Goal: Information Seeking & Learning: Understand process/instructions

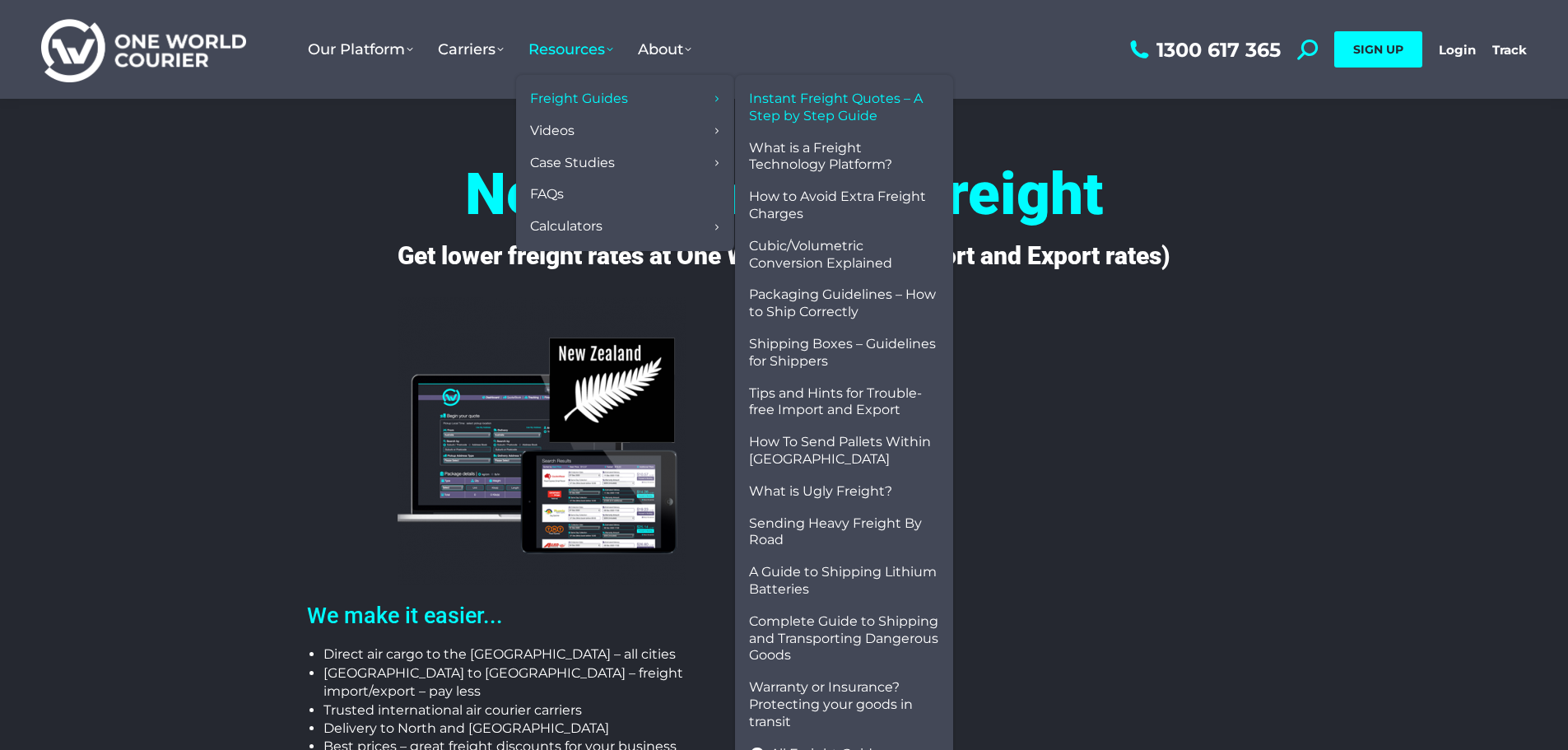
click at [797, 99] on span "Instant Freight Quotes – A Step by Step Guide" at bounding box center [844, 107] width 190 height 34
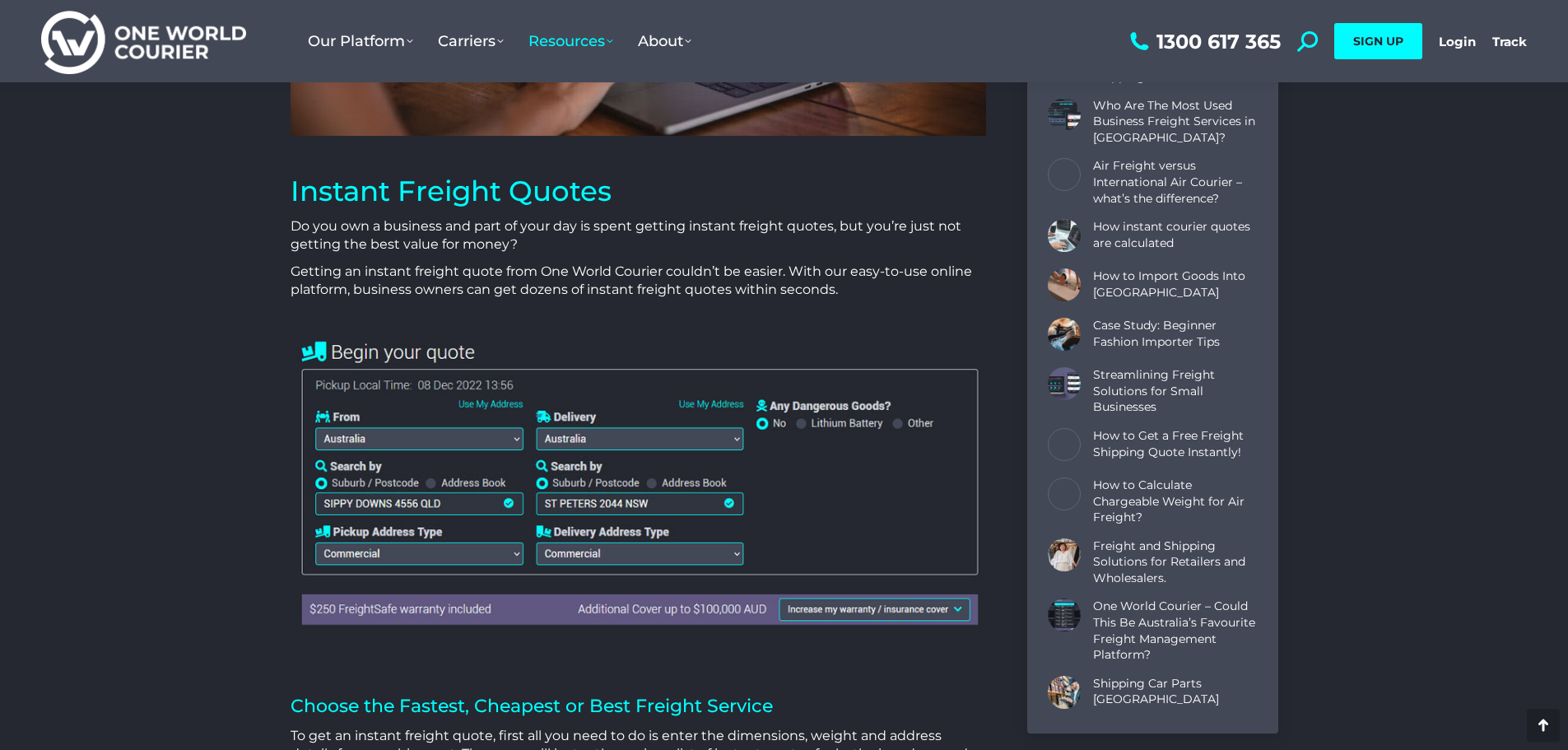
scroll to position [493, 0]
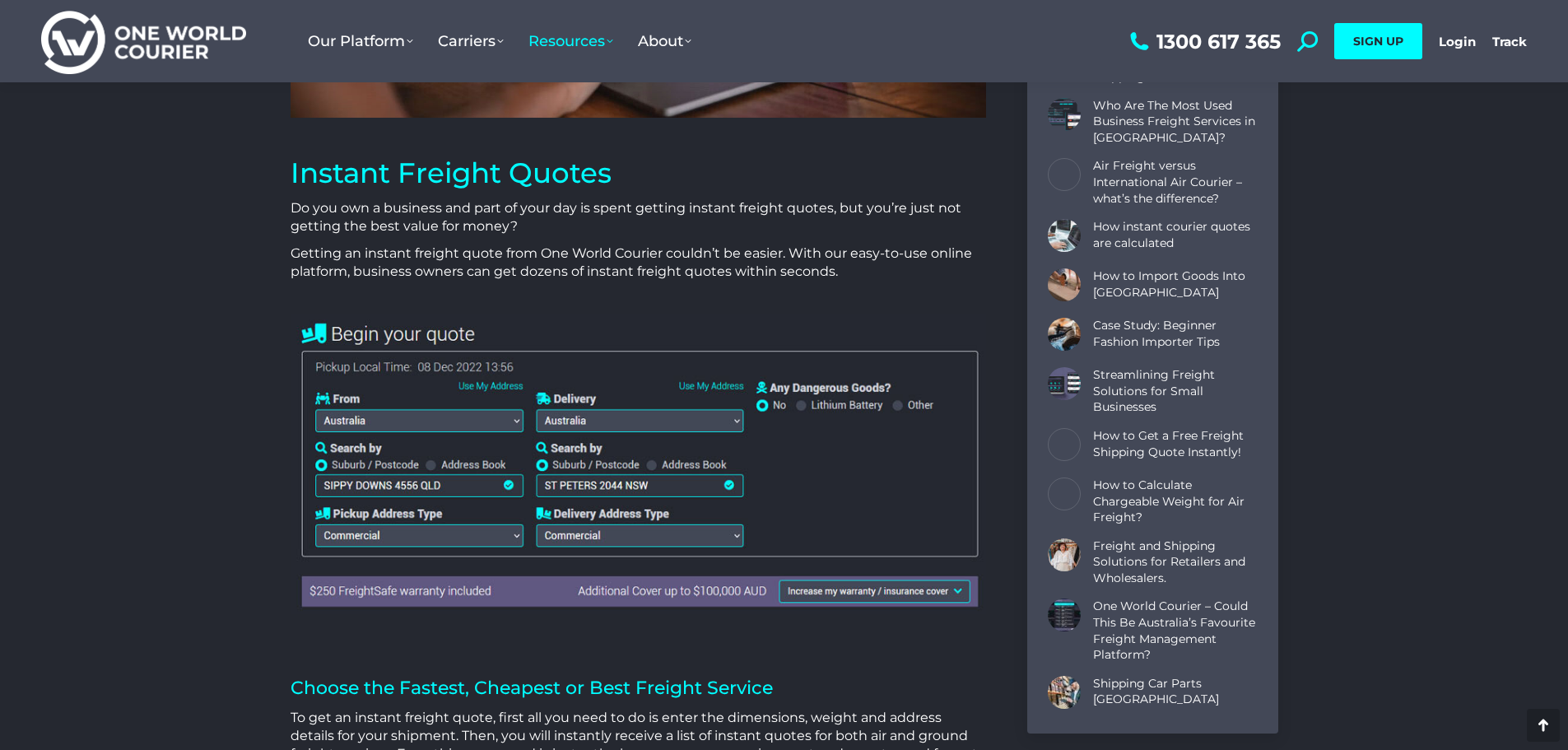
click at [568, 419] on img at bounding box center [638, 462] width 696 height 299
click at [713, 423] on img at bounding box center [638, 462] width 696 height 299
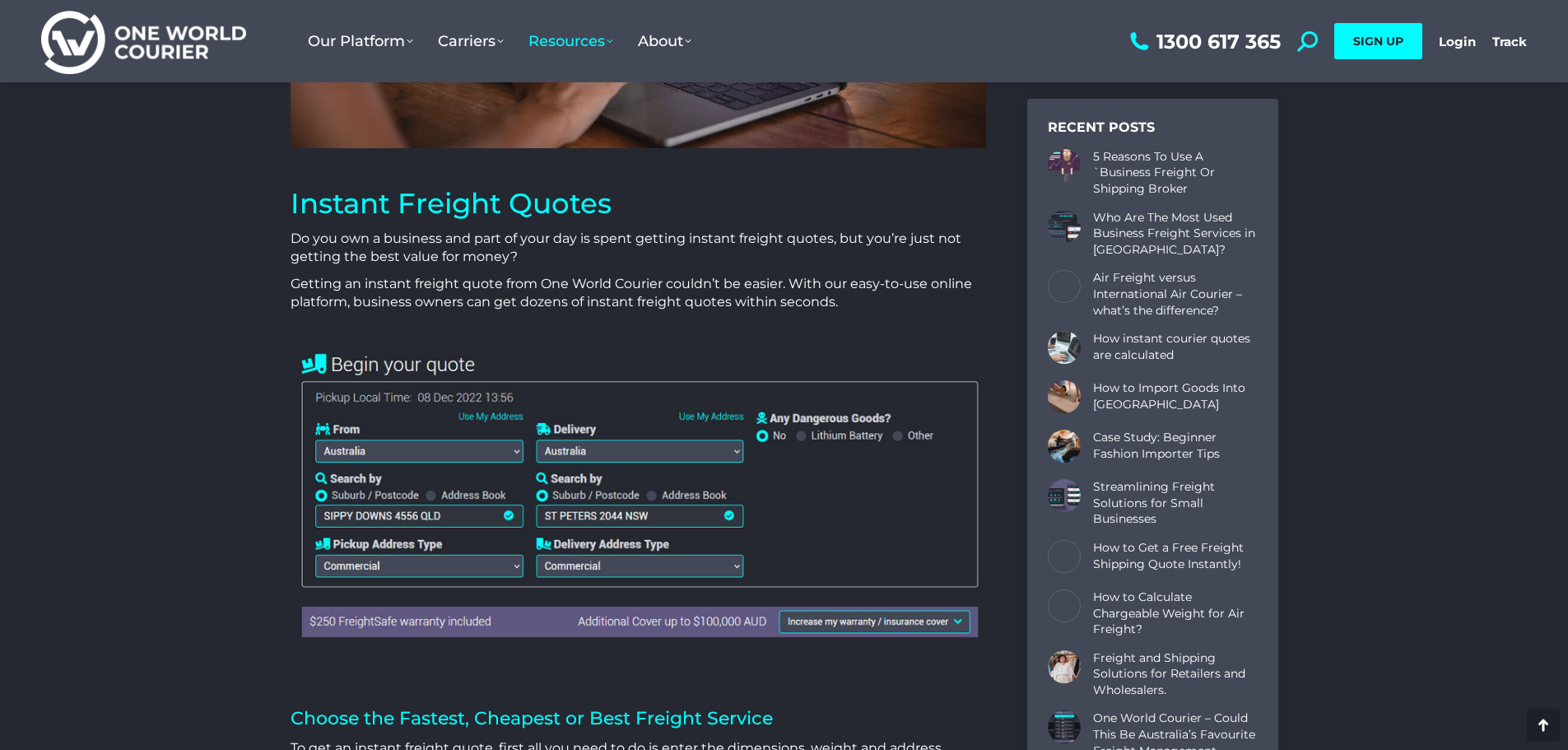
scroll to position [412, 0]
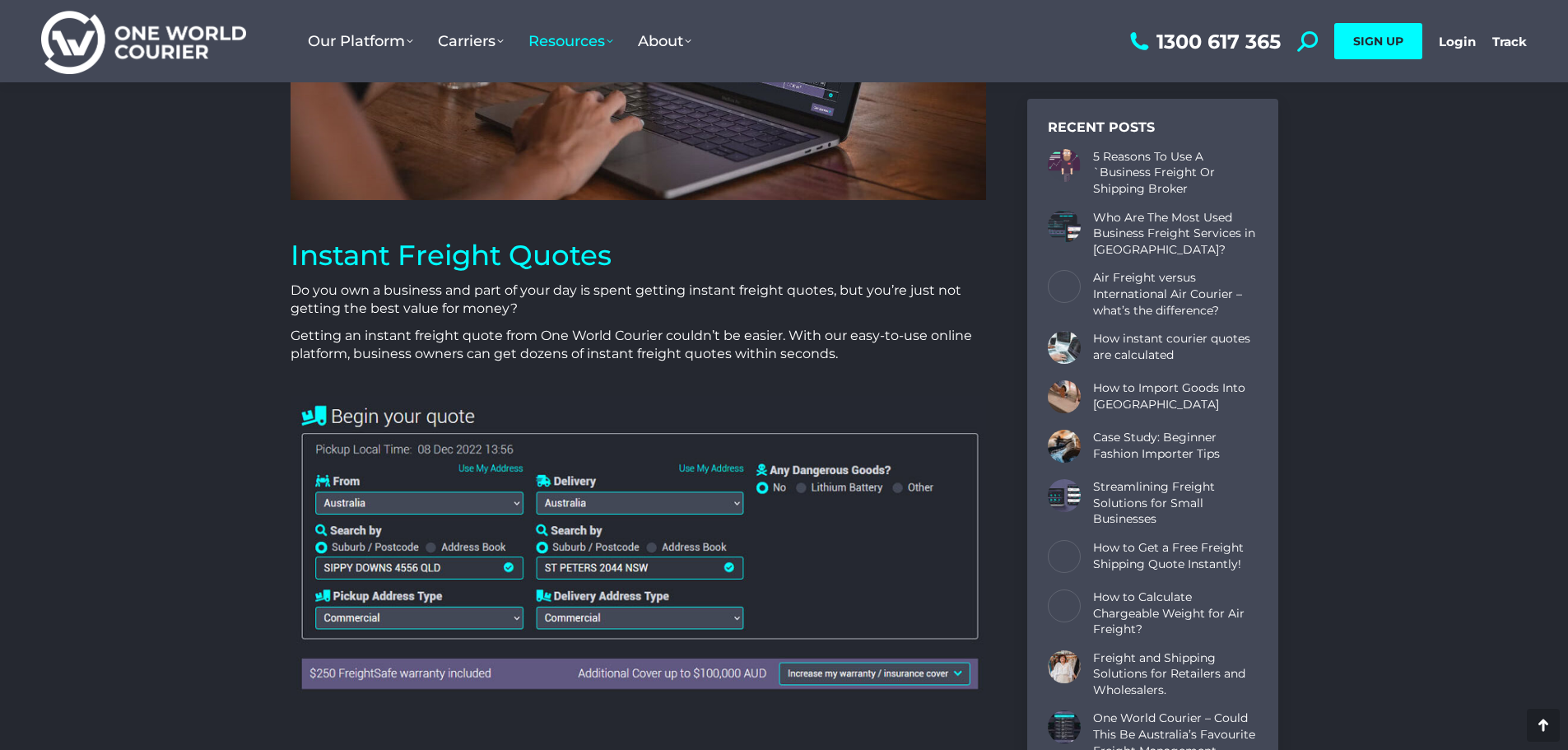
click at [833, 566] on img at bounding box center [638, 545] width 696 height 299
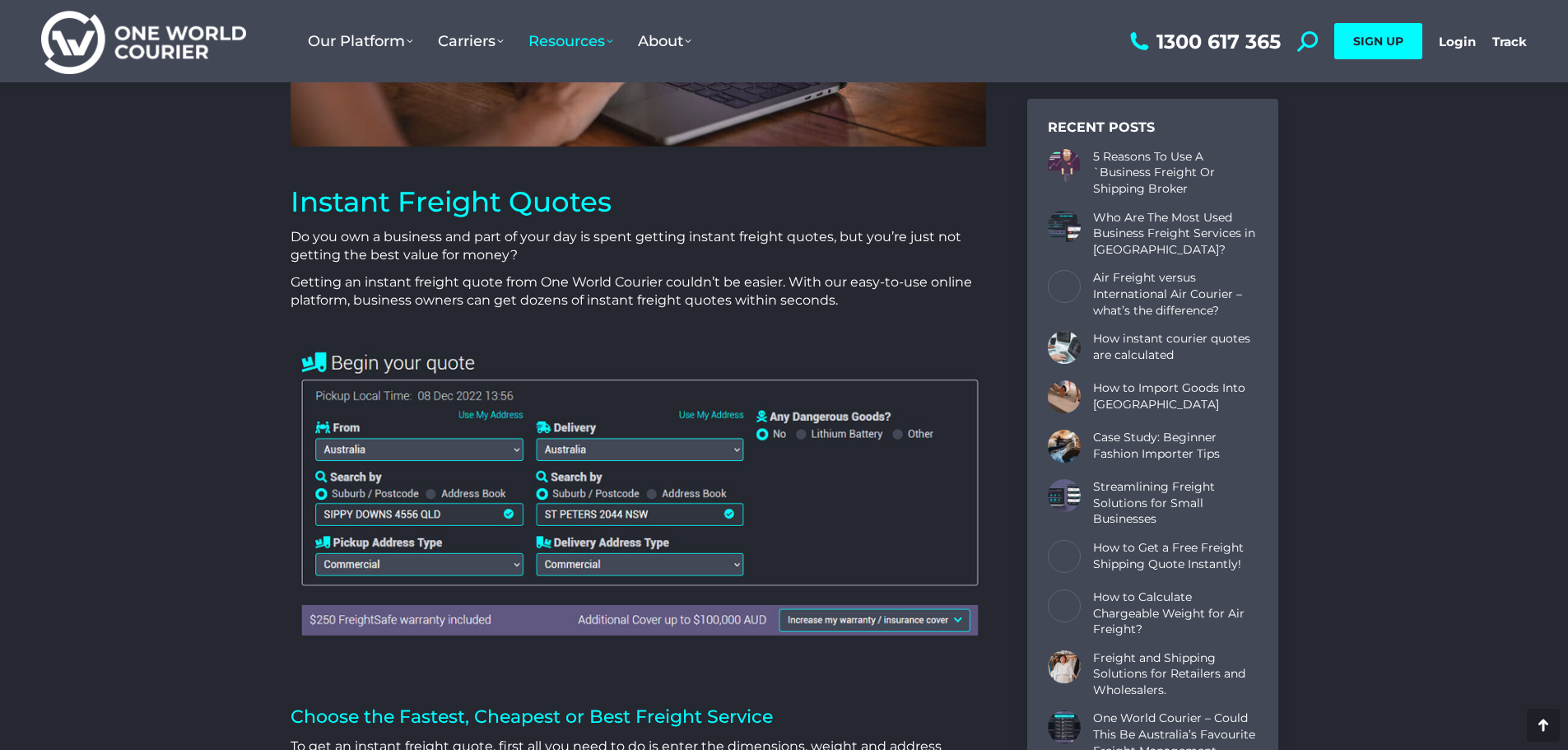
scroll to position [493, 0]
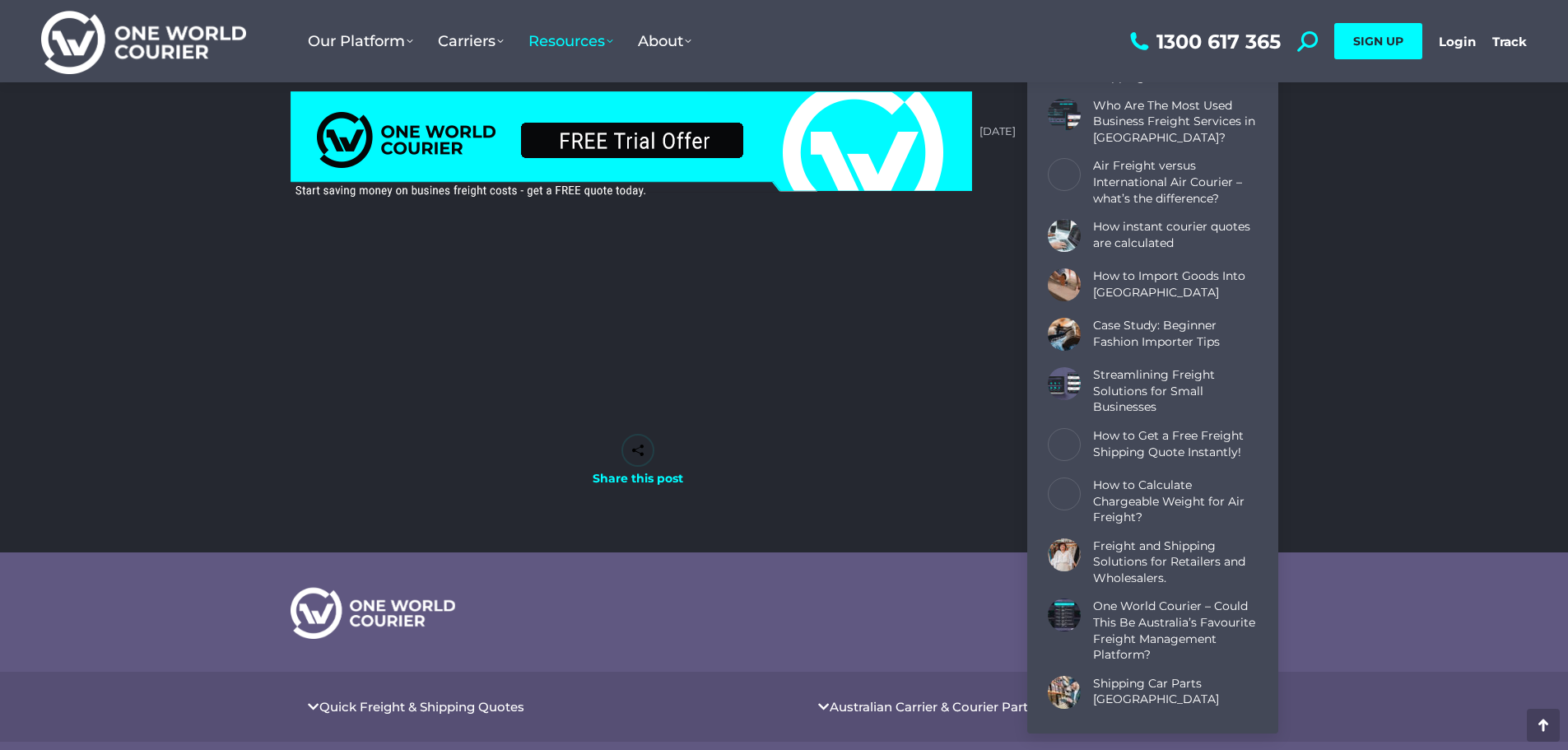
scroll to position [5431, 0]
